Goal: Task Accomplishment & Management: Manage account settings

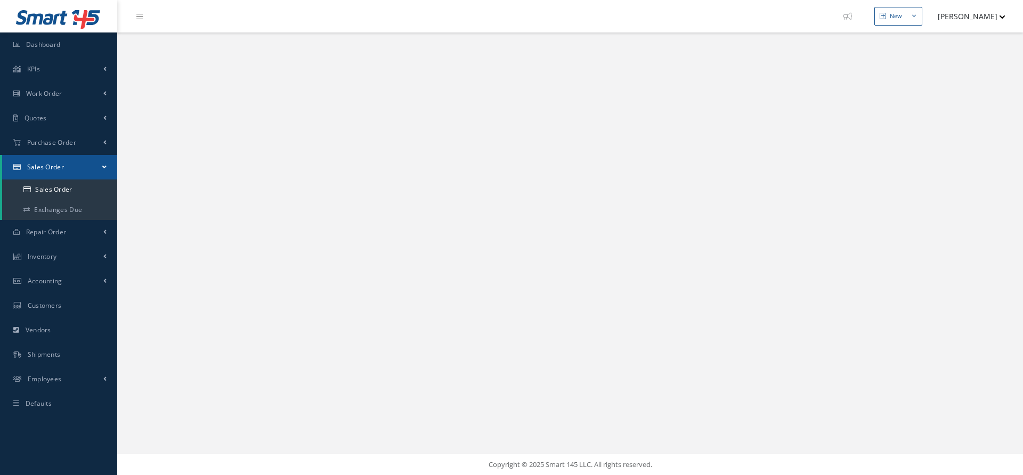
select select "25"
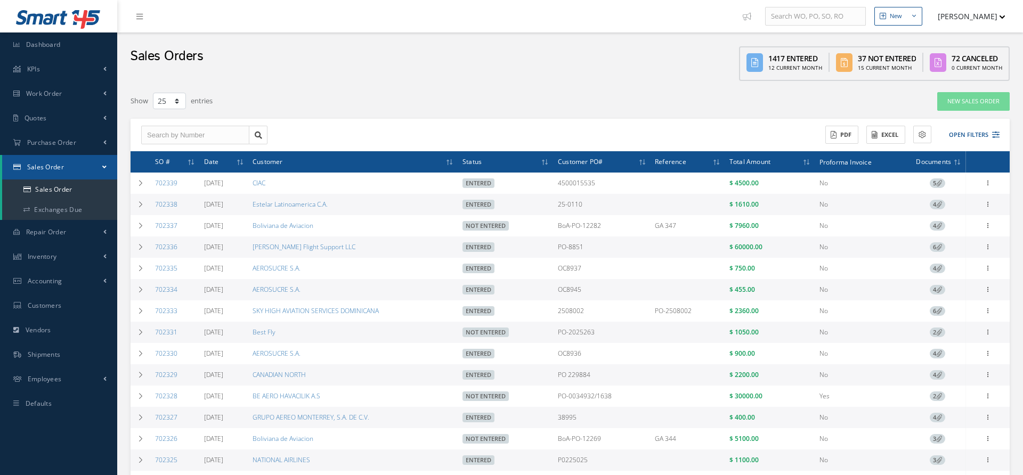
scroll to position [320, 0]
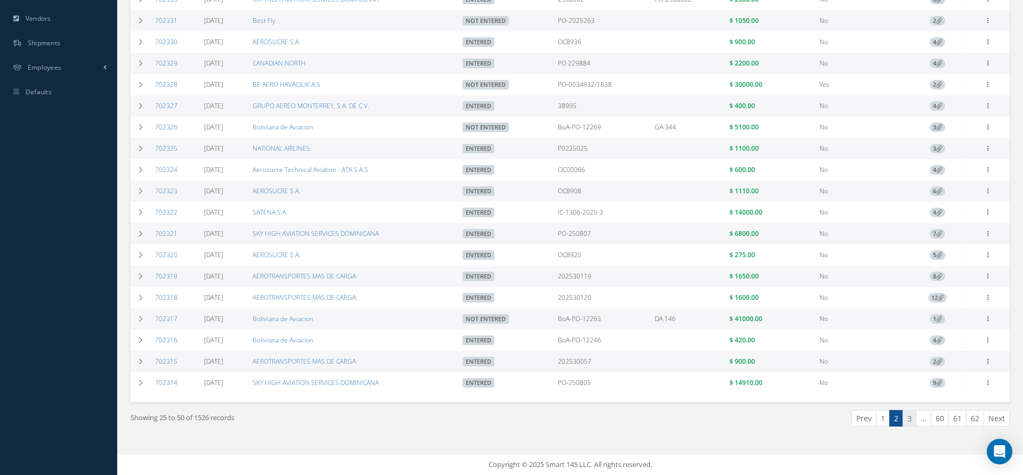
click at [914, 423] on link "3" at bounding box center [910, 418] width 14 height 17
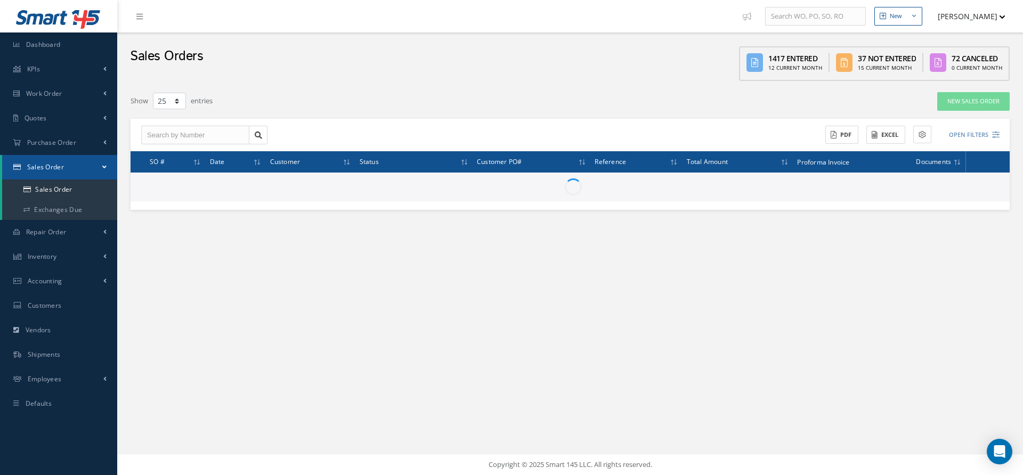
scroll to position [0, 0]
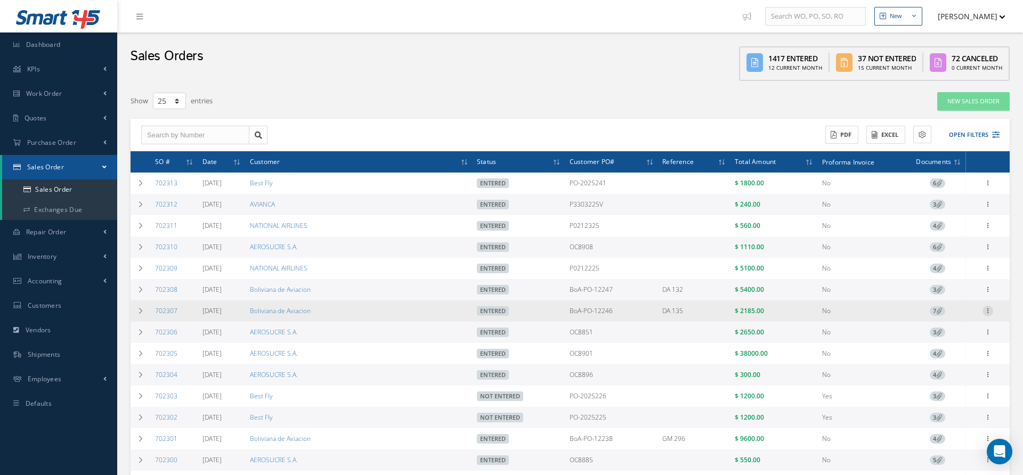
click at [988, 314] on icon at bounding box center [988, 310] width 11 height 9
click at [950, 320] on link "Reverse Sales Order" at bounding box center [939, 322] width 84 height 22
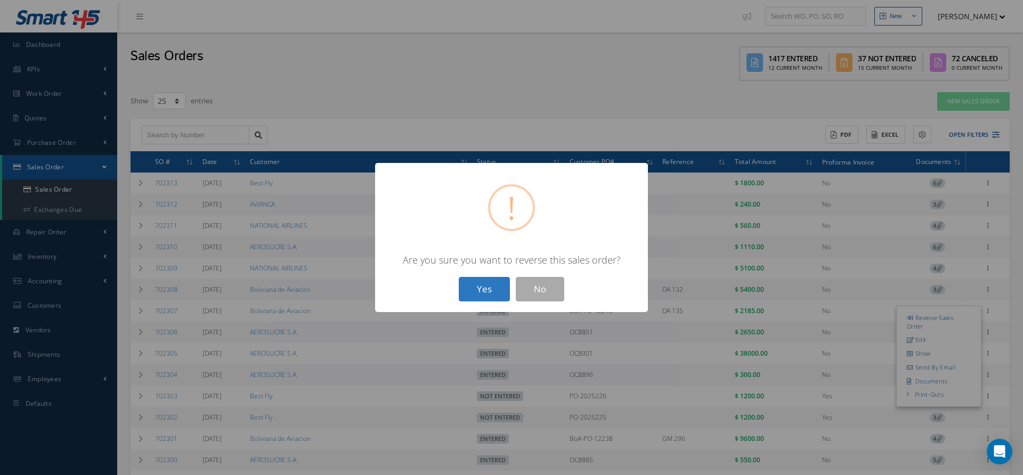
click at [490, 301] on button "Yes" at bounding box center [484, 289] width 51 height 25
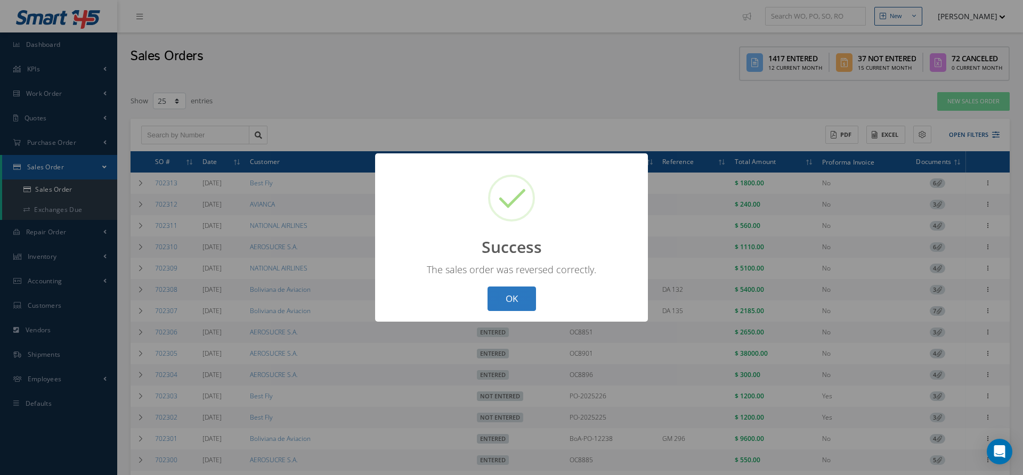
click at [502, 306] on button "OK" at bounding box center [512, 299] width 49 height 25
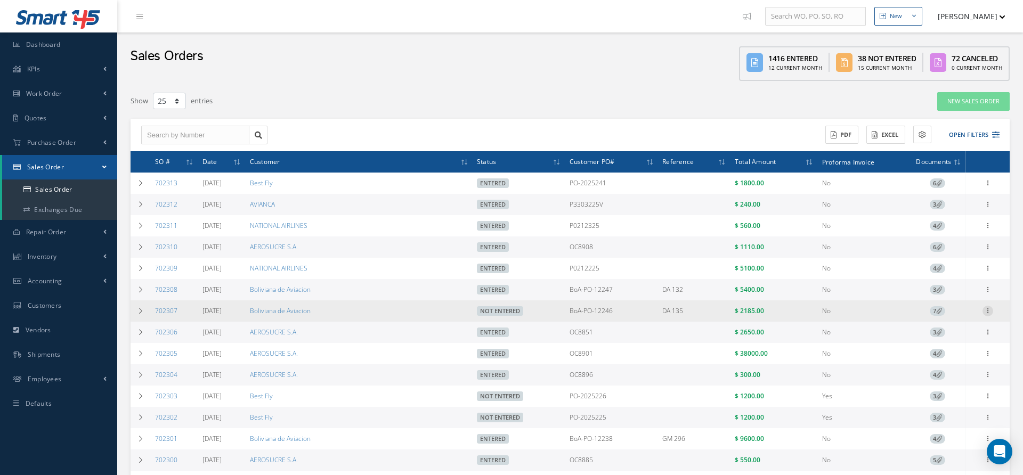
click at [991, 317] on div at bounding box center [988, 311] width 11 height 11
click at [941, 334] on link "Edit" at bounding box center [939, 332] width 84 height 14
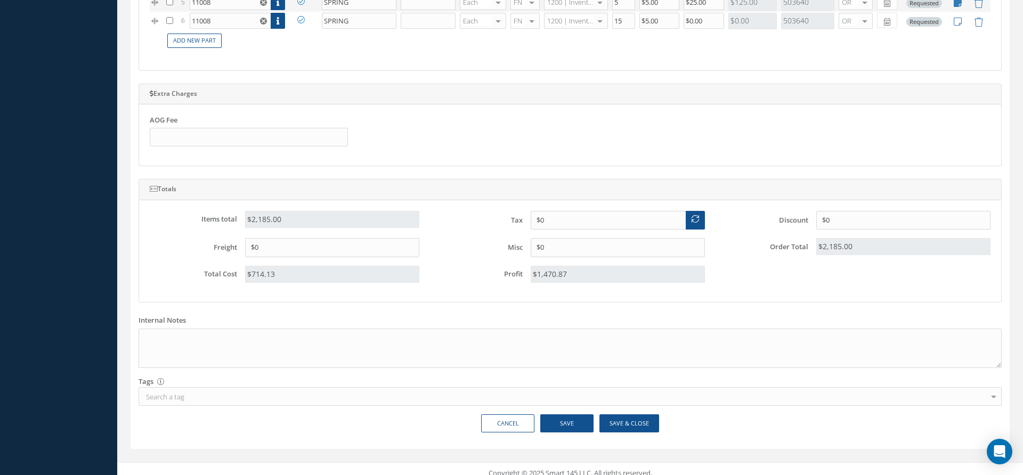
scroll to position [494, 0]
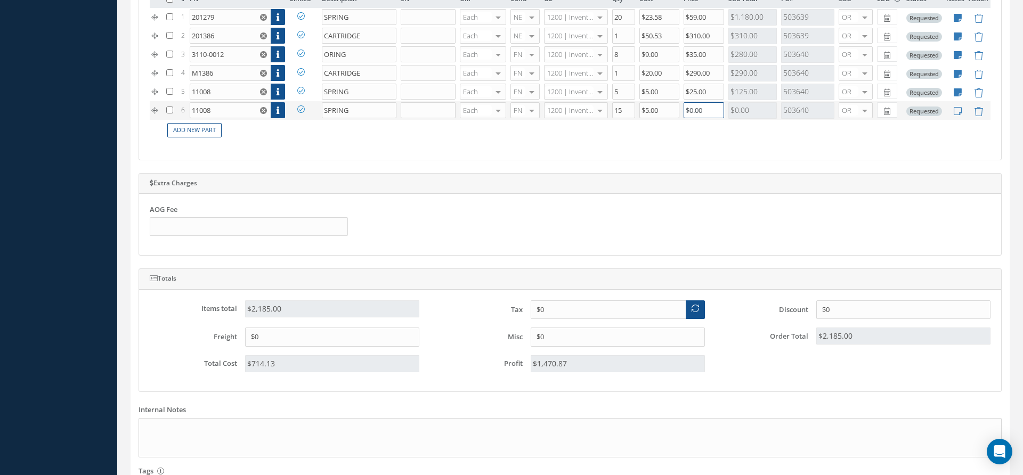
click at [665, 106] on tr "6 11008 Part Number Description SN Condition PO# Qty Location Warehouse SPRING …" at bounding box center [570, 110] width 841 height 19
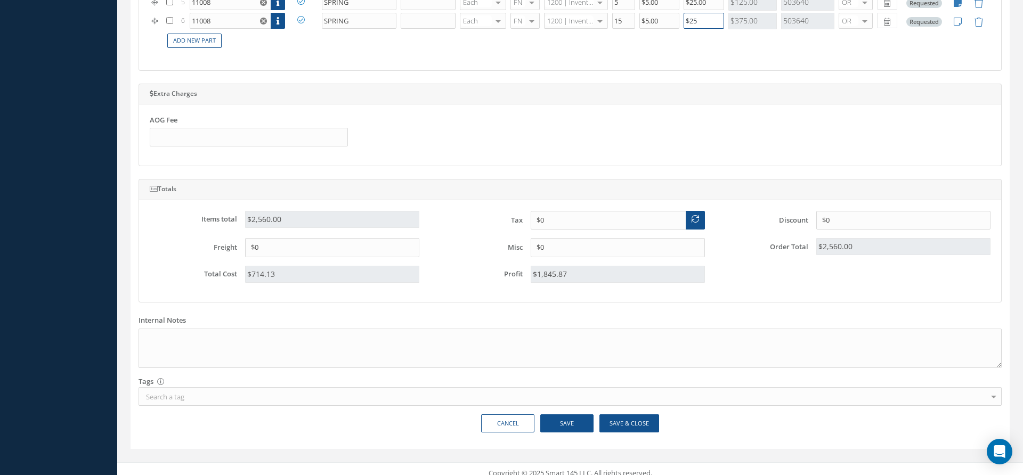
type input "$25"
click at [572, 415] on button "Save" at bounding box center [566, 424] width 53 height 19
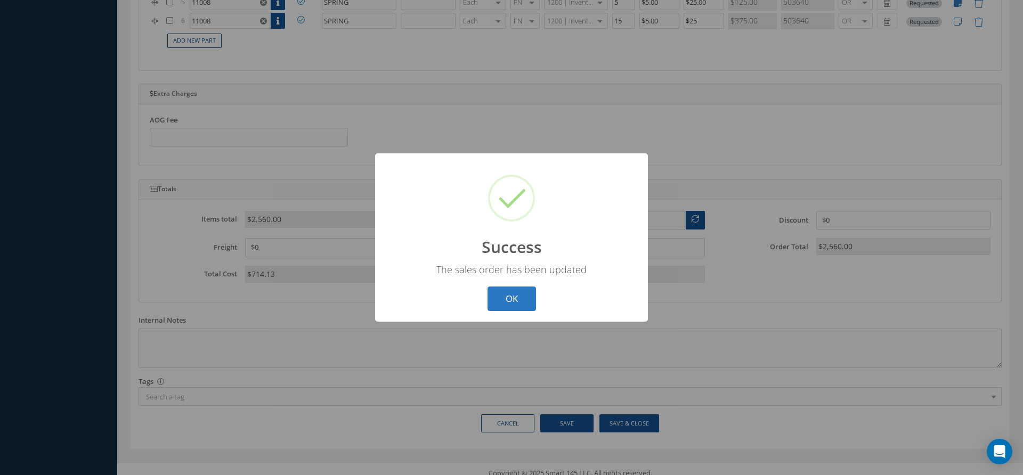
click at [519, 299] on button "OK" at bounding box center [512, 299] width 49 height 25
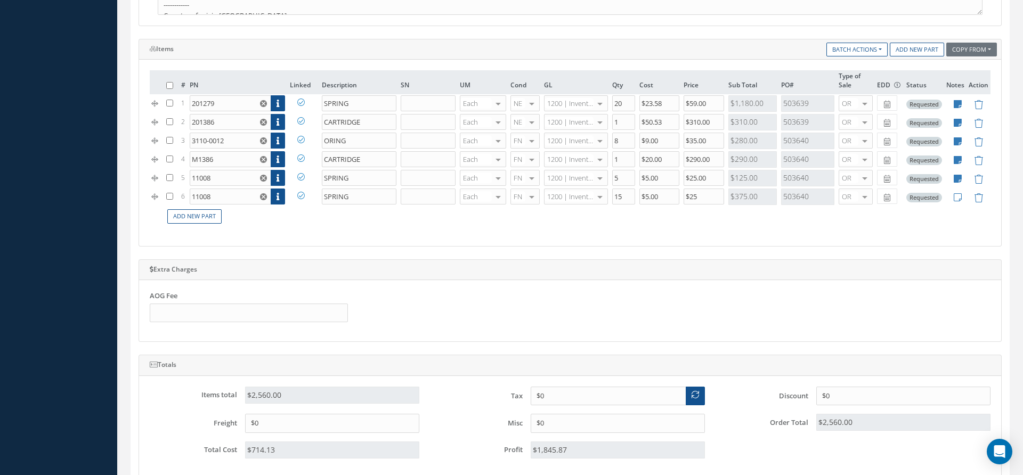
scroll to position [0, 0]
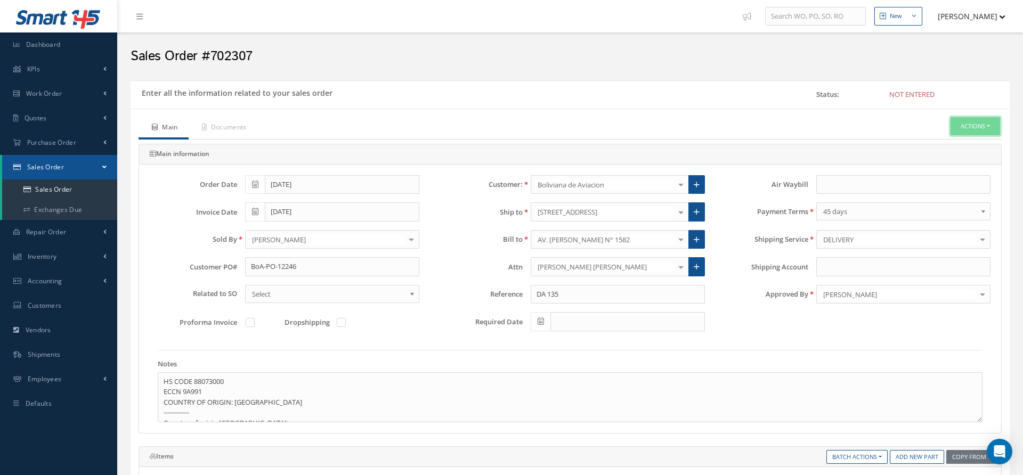
click at [979, 124] on button "Actions" at bounding box center [976, 126] width 50 height 19
click at [949, 143] on link "Enter/Update" at bounding box center [959, 144] width 85 height 14
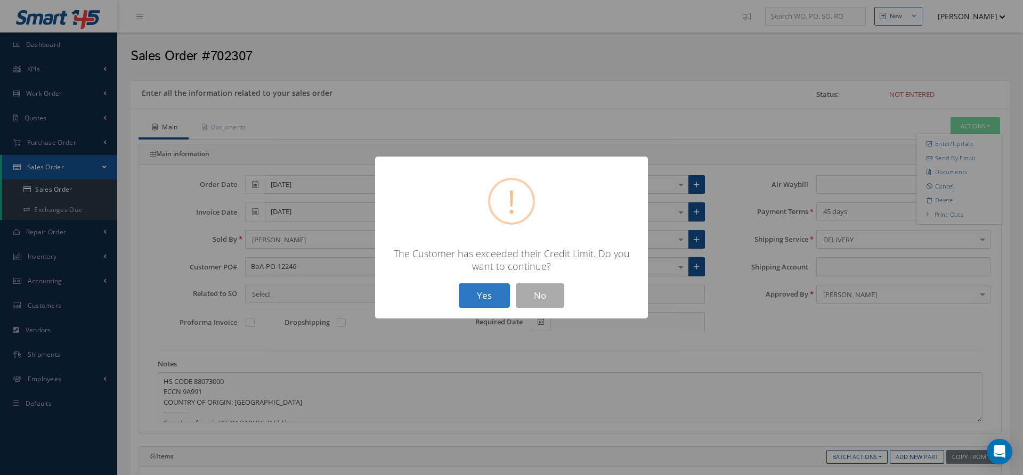
click at [491, 294] on button "Yes" at bounding box center [484, 296] width 51 height 25
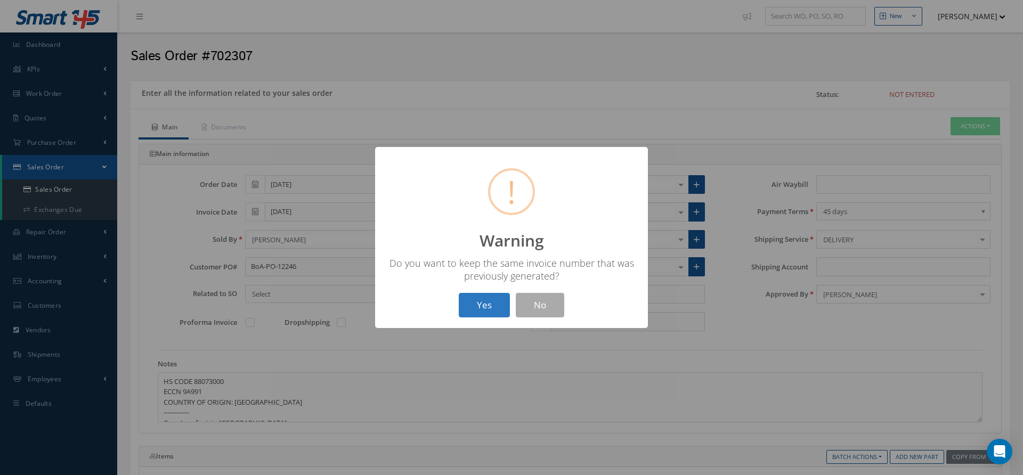
click at [486, 303] on button "Yes" at bounding box center [484, 305] width 51 height 25
click at [978, 132] on div "? ! i Success × The Sales Order has been entered and an Invoice was created OK …" at bounding box center [511, 237] width 1023 height 475
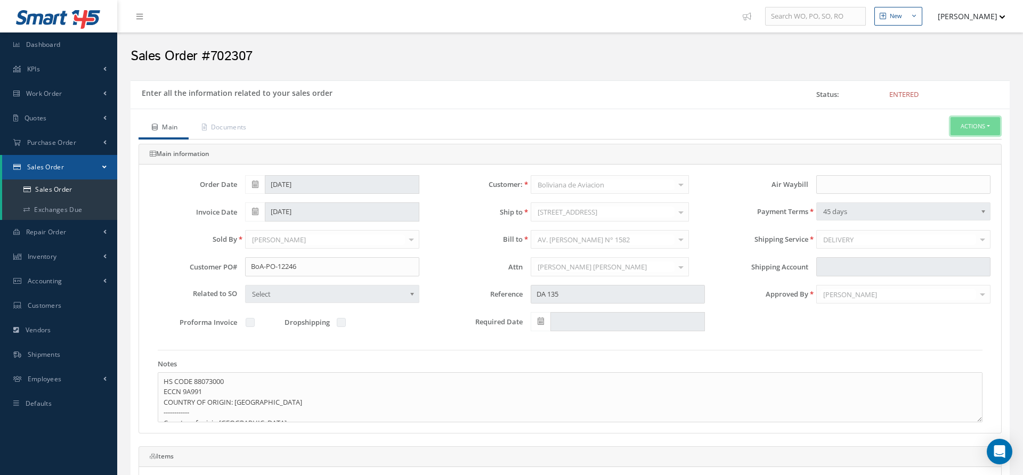
click at [967, 128] on button "Actions" at bounding box center [976, 126] width 50 height 19
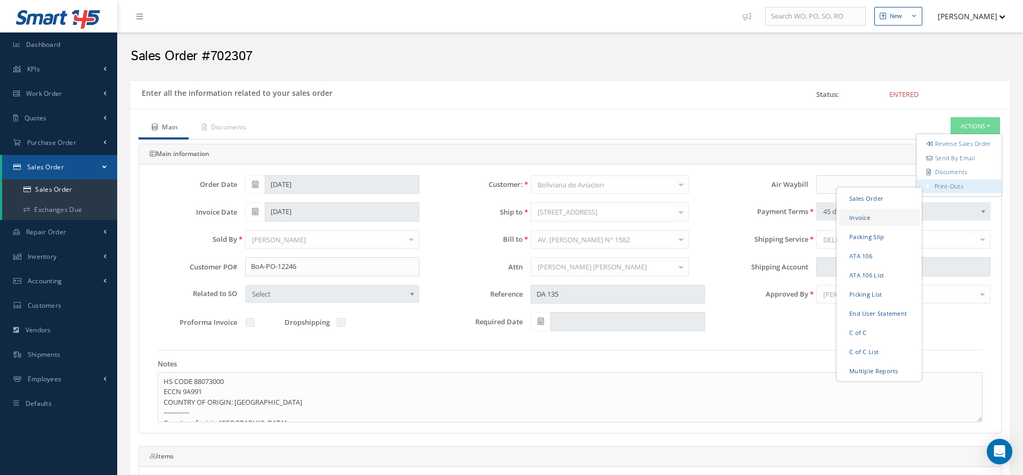
click at [884, 224] on link "Invoice" at bounding box center [879, 217] width 81 height 17
